Goal: Find specific page/section: Locate a particular part of the current website

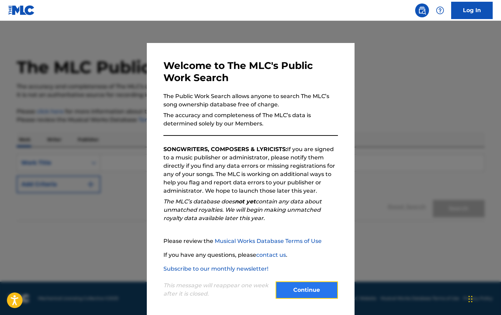
click at [305, 291] on button "Continue" at bounding box center [306, 289] width 62 height 17
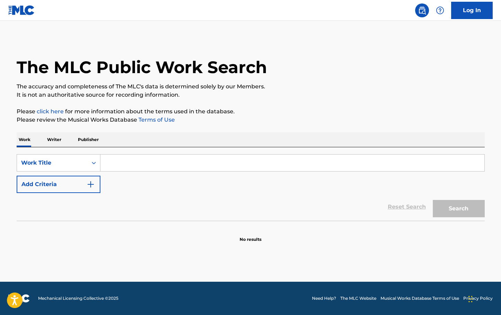
click at [124, 163] on input "Search Form" at bounding box center [292, 162] width 384 height 17
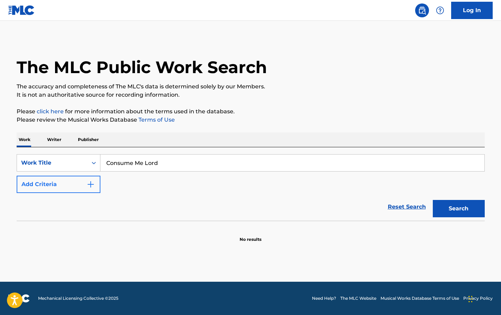
type input "Consume Me Lord"
click at [89, 182] on img "Search Form" at bounding box center [91, 184] width 8 height 8
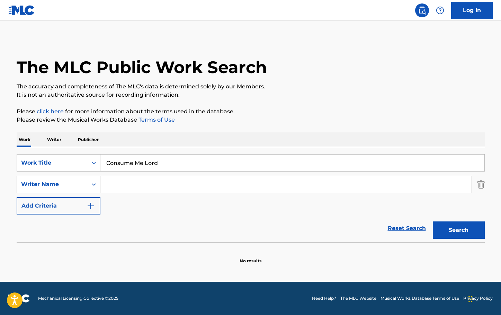
click at [114, 185] on input "Search Form" at bounding box center [285, 184] width 371 height 17
type input "[PERSON_NAME]"
click at [433, 221] on button "Search" at bounding box center [459, 229] width 52 height 17
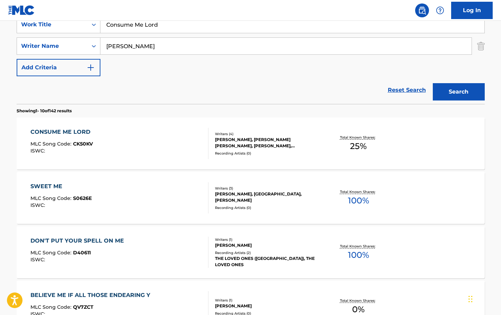
scroll to position [138, 0]
click at [76, 131] on div "CONSUME ME LORD" at bounding box center [61, 131] width 63 height 8
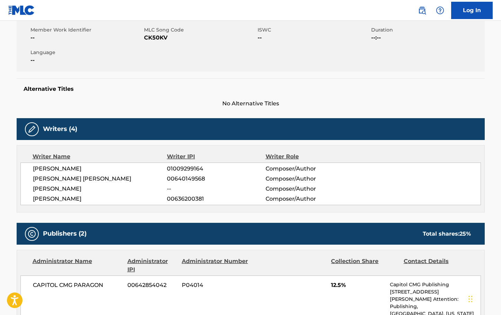
scroll to position [125, 0]
